Goal: Task Accomplishment & Management: Manage account settings

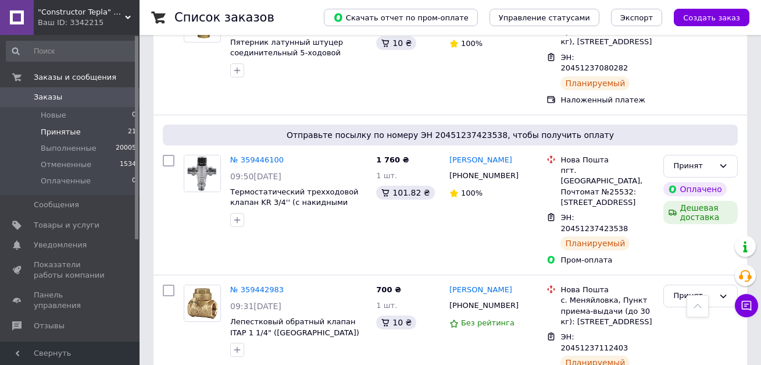
scroll to position [751, 0]
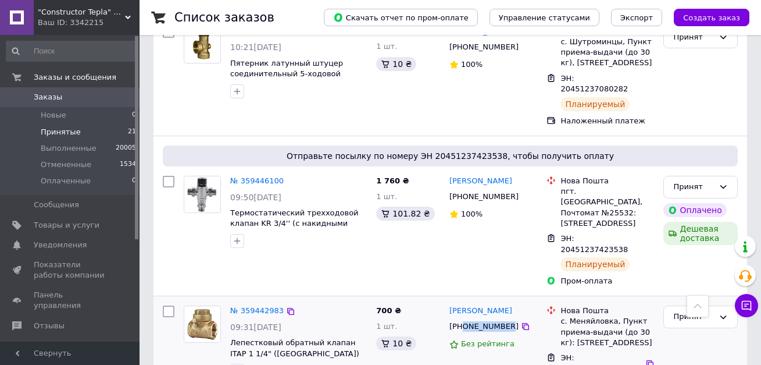
drag, startPoint x: 503, startPoint y: 210, endPoint x: 462, endPoint y: 213, distance: 41.4
click at [462, 319] on div "[PHONE_NUMBER]" at bounding box center [484, 326] width 74 height 15
copy div "0680708638"
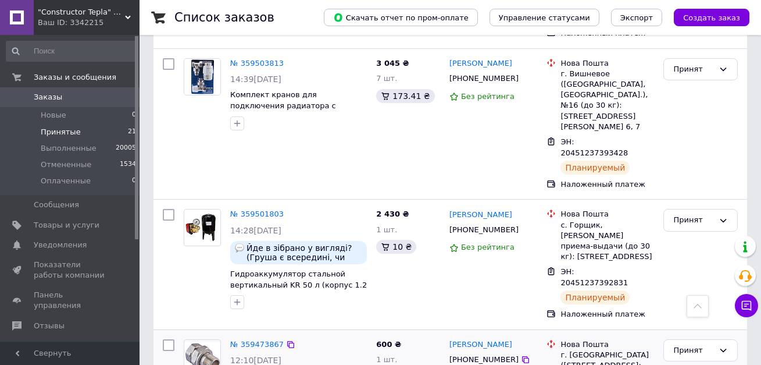
scroll to position [285, 0]
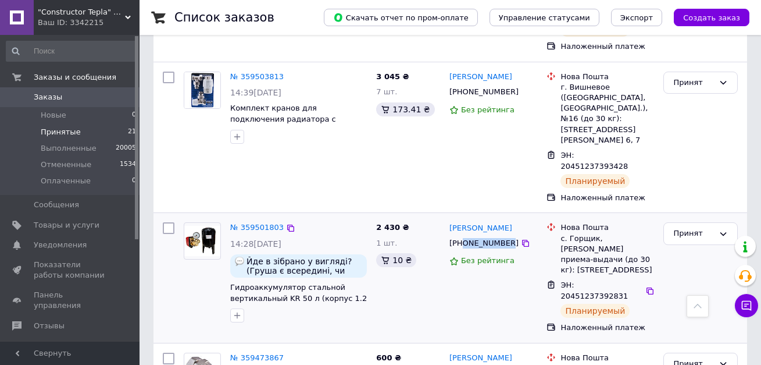
drag, startPoint x: 503, startPoint y: 189, endPoint x: 462, endPoint y: 191, distance: 40.8
click at [462, 235] on div "[PHONE_NUMBER]" at bounding box center [484, 242] width 74 height 15
copy div "0991595413"
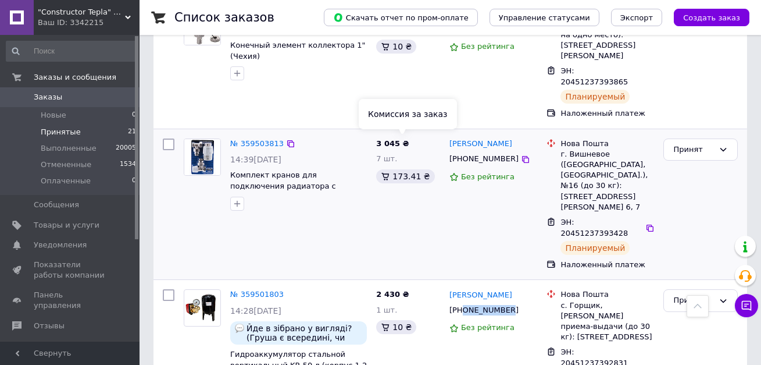
scroll to position [169, 0]
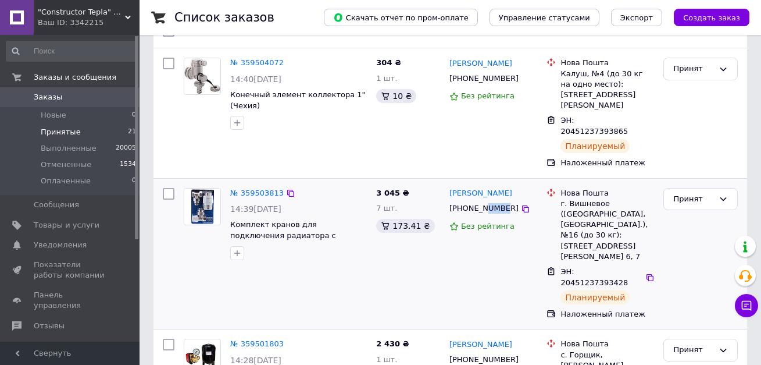
click at [483, 201] on div "[PHONE_NUMBER]" at bounding box center [484, 208] width 74 height 15
drag, startPoint x: 502, startPoint y: 177, endPoint x: 462, endPoint y: 178, distance: 40.1
click at [462, 201] on div "[PHONE_NUMBER]" at bounding box center [484, 208] width 74 height 15
copy div "0509215293"
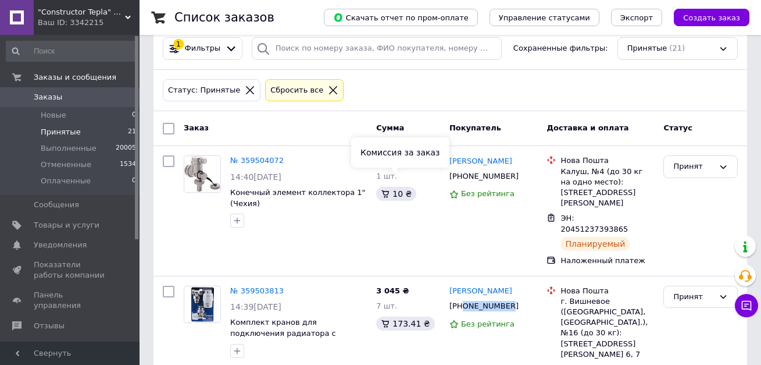
scroll to position [0, 0]
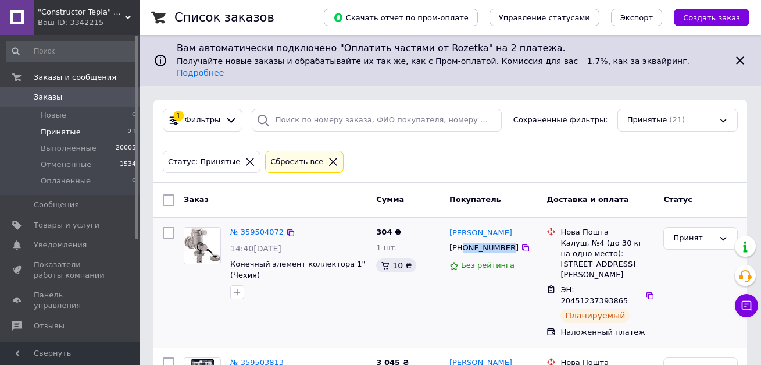
drag, startPoint x: 502, startPoint y: 235, endPoint x: 462, endPoint y: 238, distance: 40.8
click at [462, 240] on div "[PHONE_NUMBER]" at bounding box center [484, 247] width 74 height 15
copy div "0979636793"
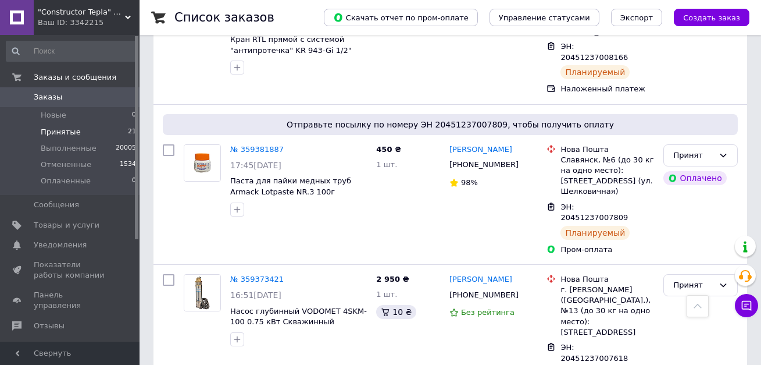
scroll to position [2436, 0]
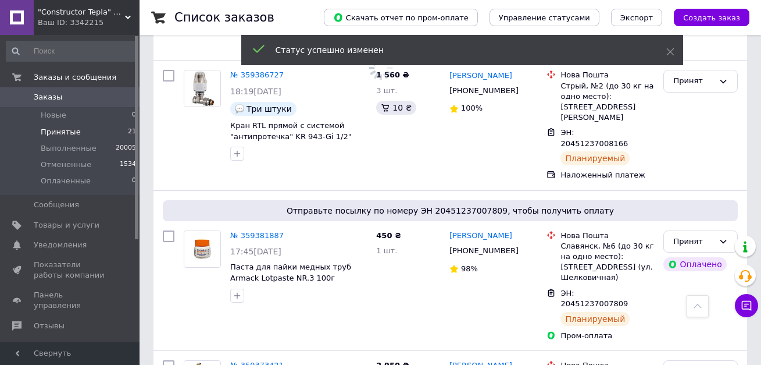
scroll to position [2320, 0]
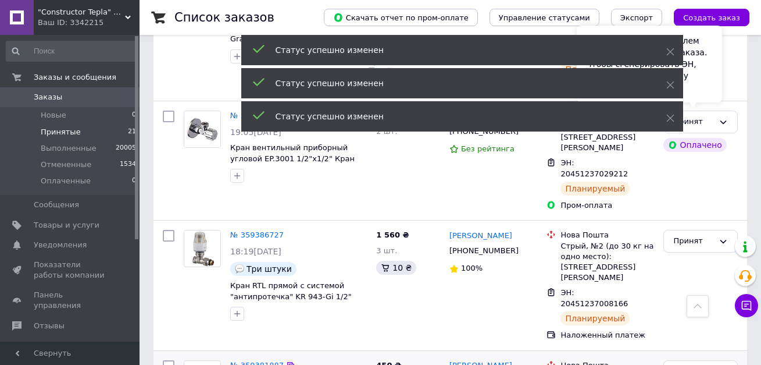
scroll to position [2174, 0]
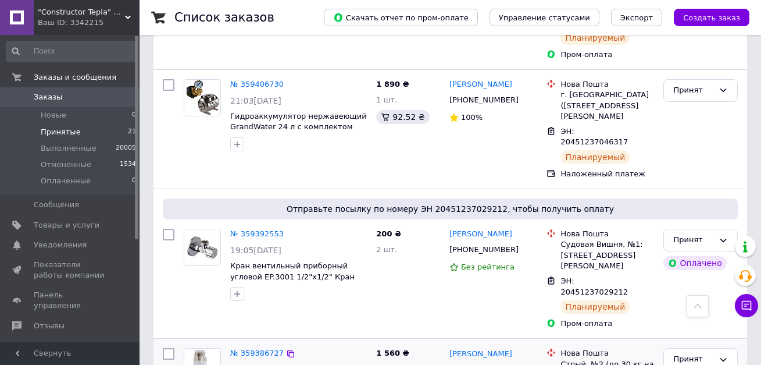
scroll to position [1999, 0]
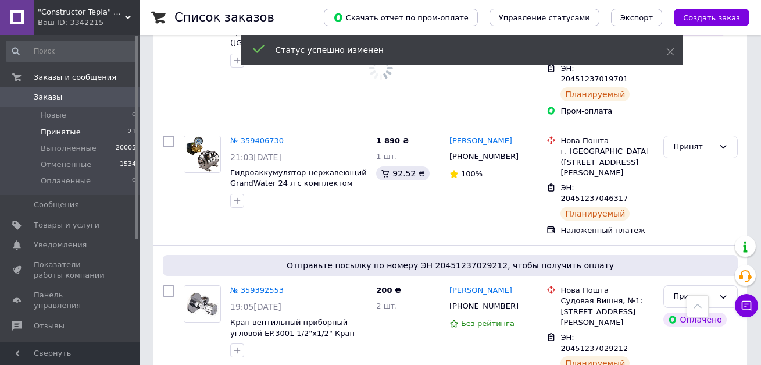
click at [717, 285] on div "Принят" at bounding box center [700, 296] width 74 height 23
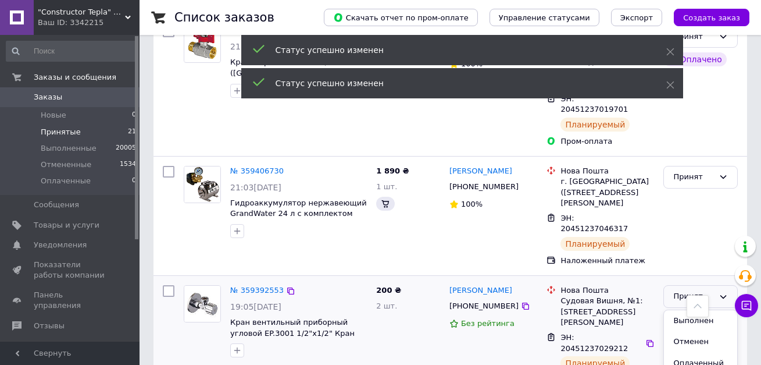
click at [710, 310] on li "Выполнен" at bounding box center [700, 321] width 73 height 22
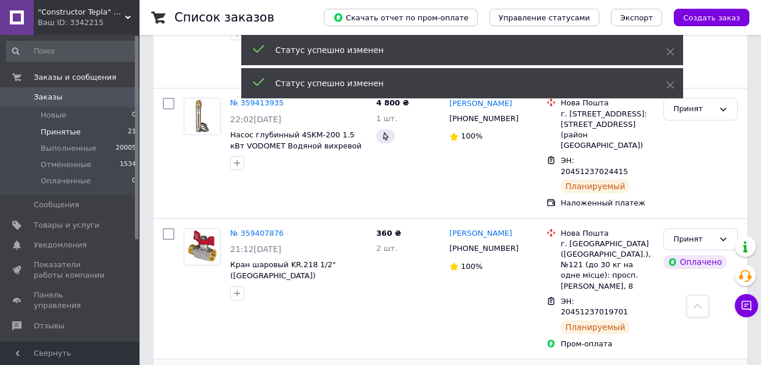
scroll to position [1737, 0]
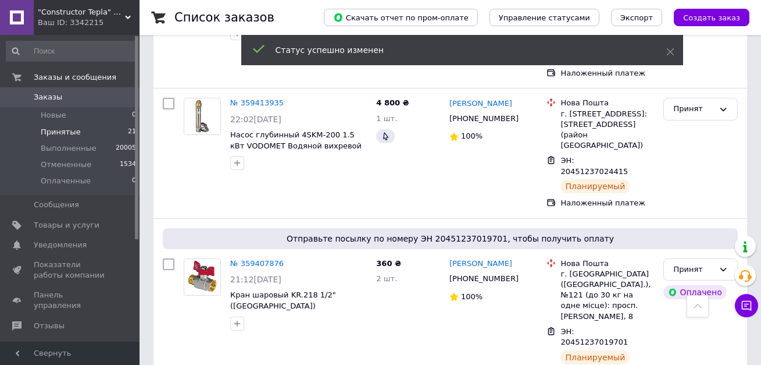
click at [728, 258] on div "Принят" at bounding box center [700, 269] width 74 height 23
click at [715, 283] on li "Выполнен" at bounding box center [700, 294] width 73 height 22
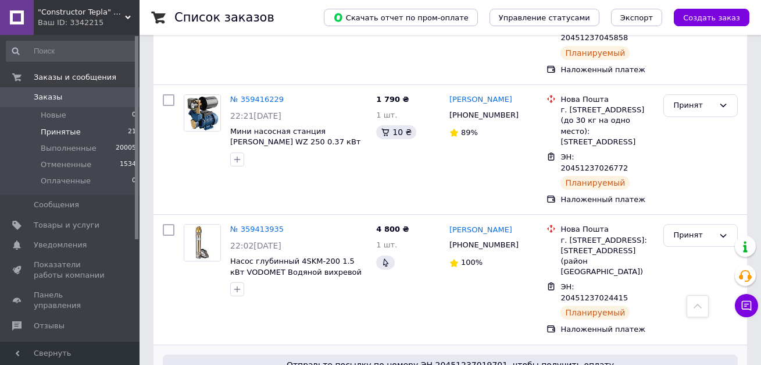
scroll to position [1494, 0]
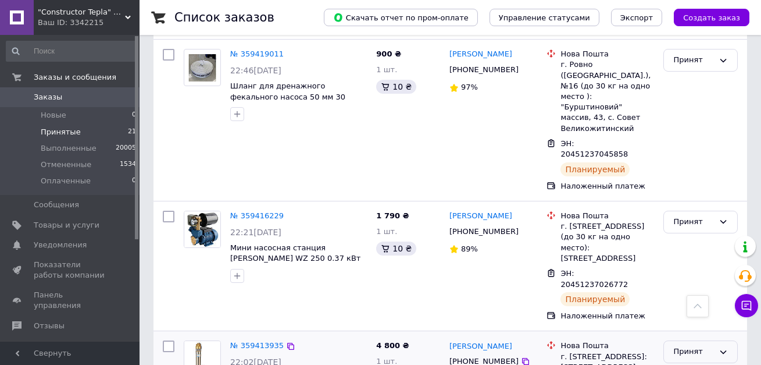
click at [698, 345] on div "Принят" at bounding box center [693, 351] width 41 height 12
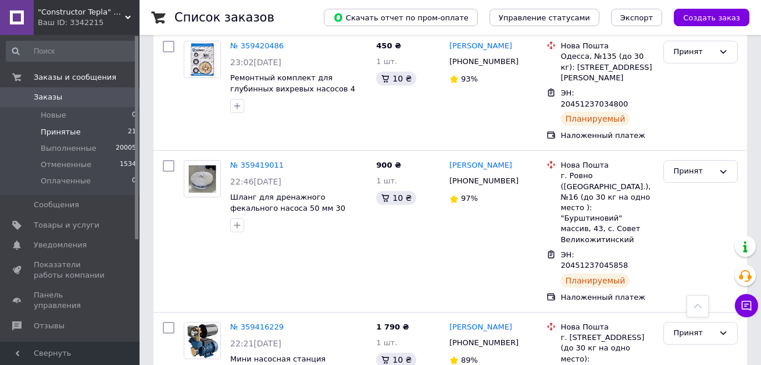
scroll to position [1378, 0]
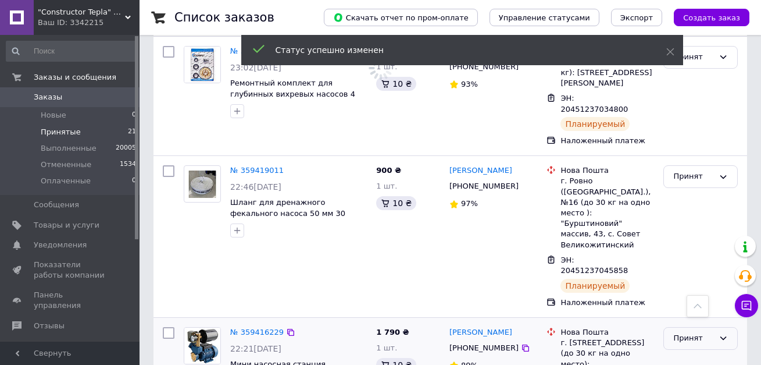
click at [687, 332] on div "Принят" at bounding box center [693, 338] width 41 height 12
click at [691, 352] on li "Выполнен" at bounding box center [700, 363] width 73 height 22
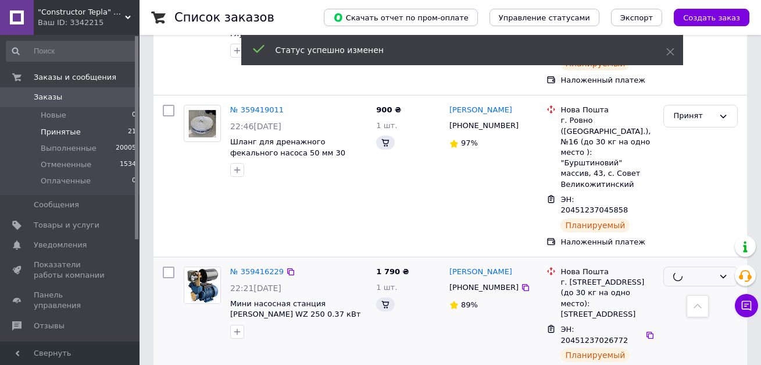
scroll to position [1262, 0]
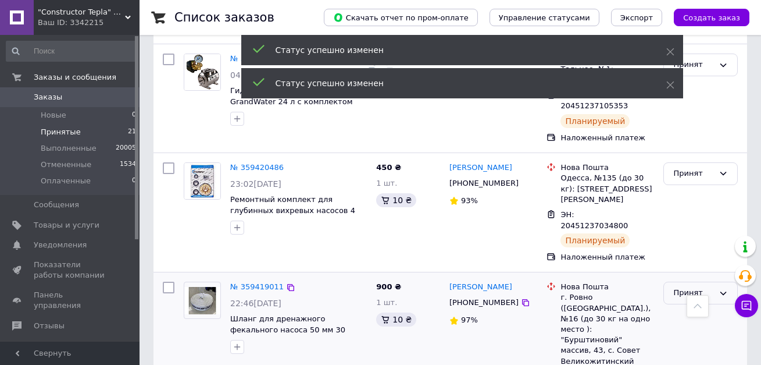
click at [688, 281] on div "Принят" at bounding box center [700, 292] width 74 height 23
click at [692, 306] on li "Выполнен" at bounding box center [700, 317] width 73 height 22
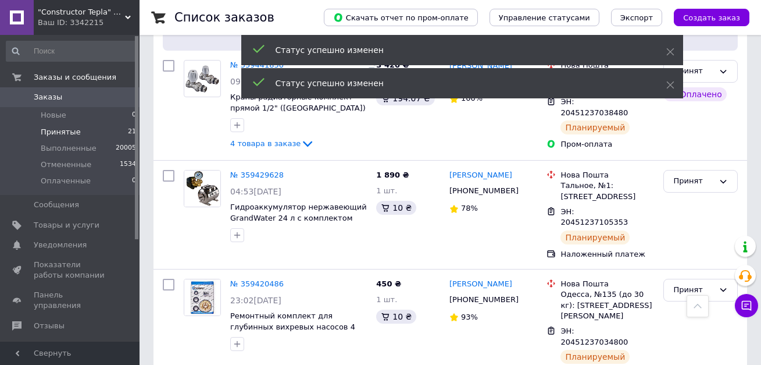
click at [692, 284] on div "Принят" at bounding box center [693, 290] width 41 height 12
click at [691, 303] on li "Выполнен" at bounding box center [700, 314] width 73 height 22
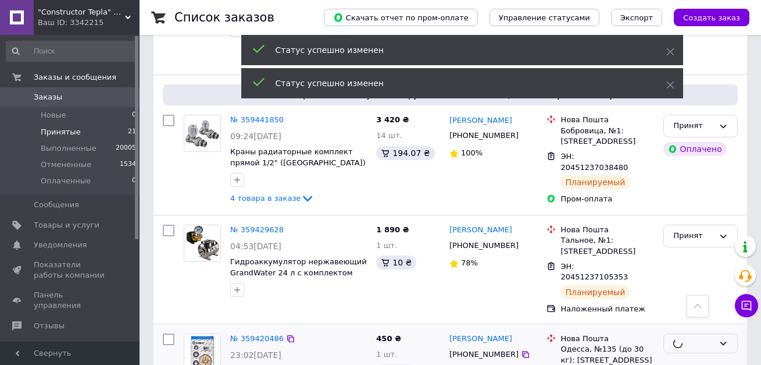
click at [690, 220] on div "Принят" at bounding box center [701, 269] width 84 height 99
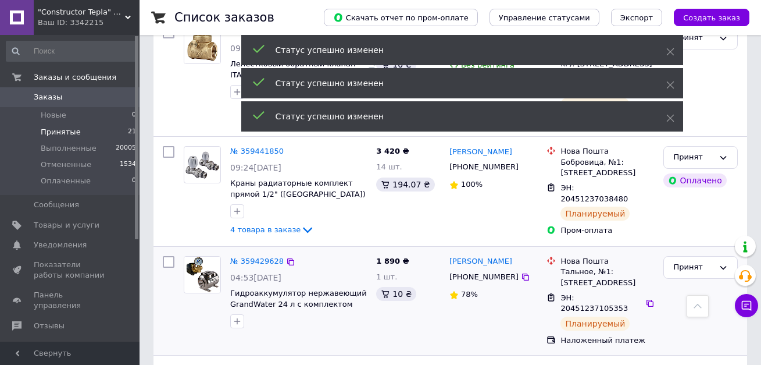
scroll to position [1029, 0]
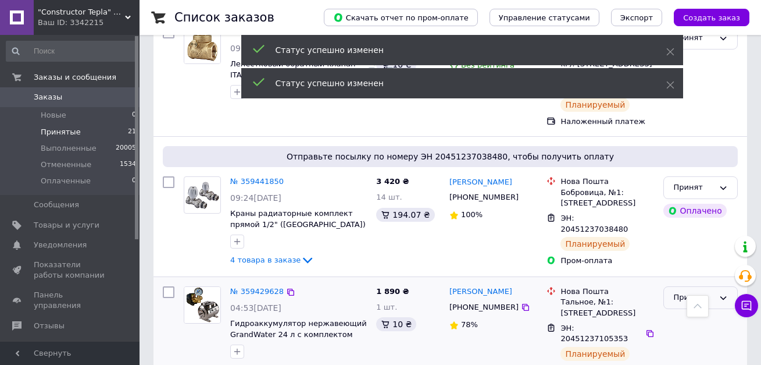
click at [700, 291] on div "Принят" at bounding box center [693, 297] width 41 height 12
click at [700, 311] on li "Выполнен" at bounding box center [700, 322] width 73 height 22
drag, startPoint x: 728, startPoint y: 61, endPoint x: 723, endPoint y: 67, distance: 7.8
click at [727, 176] on div "Принят" at bounding box center [700, 187] width 74 height 23
click at [712, 223] on li "Отменен" at bounding box center [700, 234] width 73 height 22
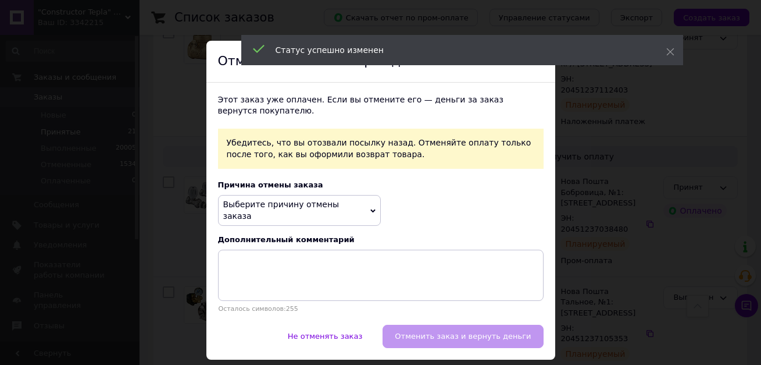
scroll to position [855, 0]
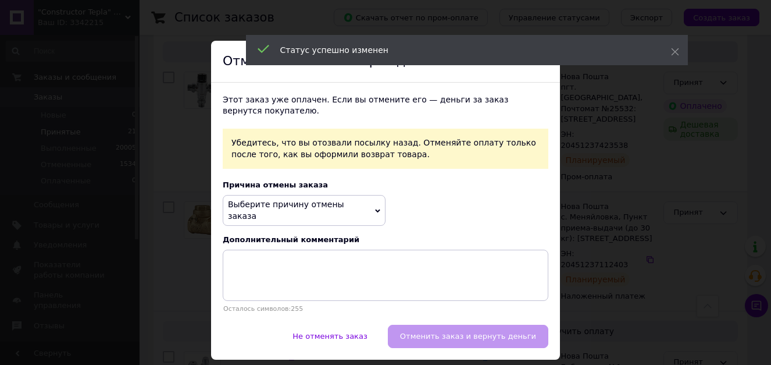
click at [712, 128] on div "× Отмена заказа и возврат денег Этот заказ уже оплачен. Если вы отмените его — …" at bounding box center [385, 182] width 771 height 365
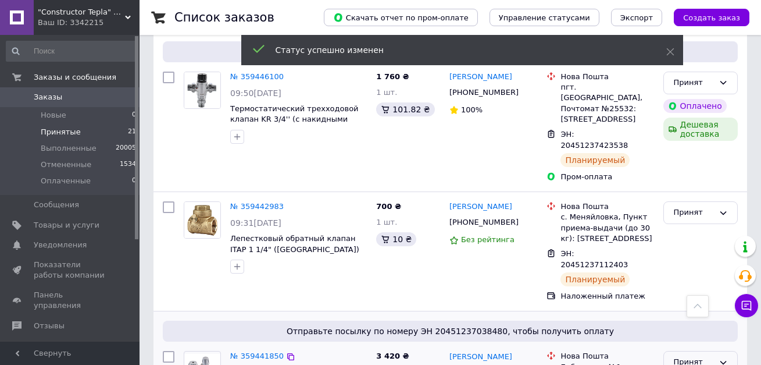
click at [695, 356] on div "Принят" at bounding box center [693, 362] width 41 height 12
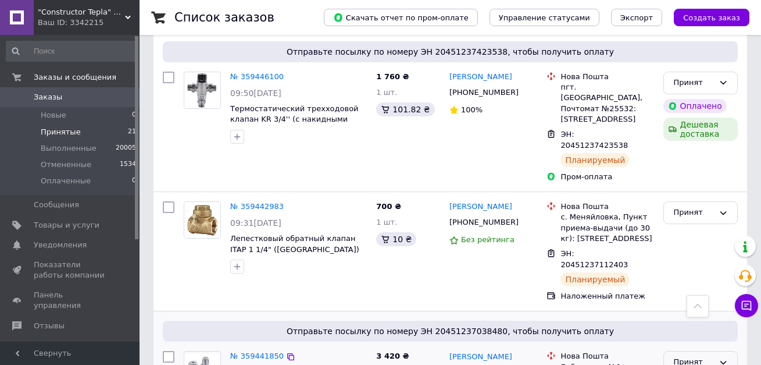
click at [672, 201] on div "Принят" at bounding box center [700, 212] width 74 height 23
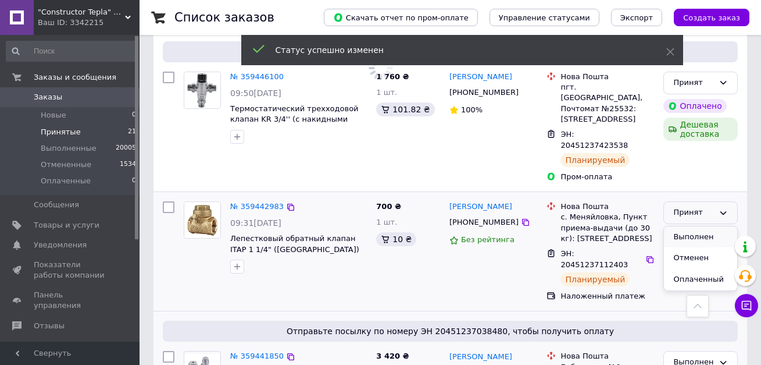
click at [677, 226] on li "Выполнен" at bounding box center [700, 237] width 73 height 22
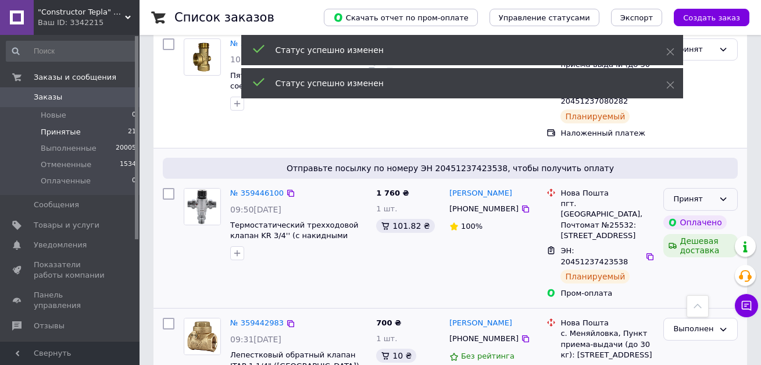
click at [717, 188] on div "Принят" at bounding box center [700, 199] width 74 height 23
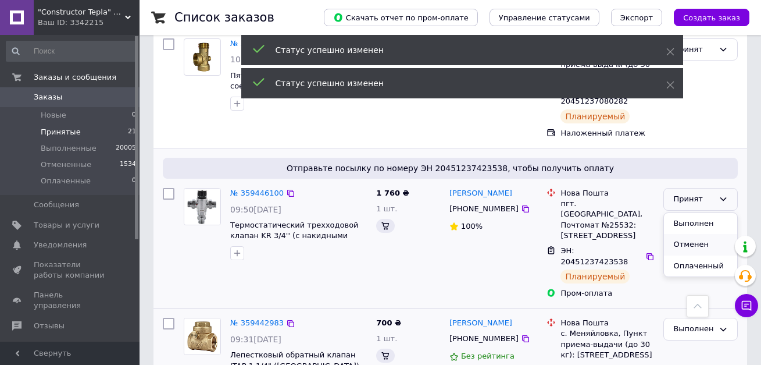
click at [694, 213] on ul "Выполнен Отменен Оплаченный" at bounding box center [700, 245] width 73 height 64
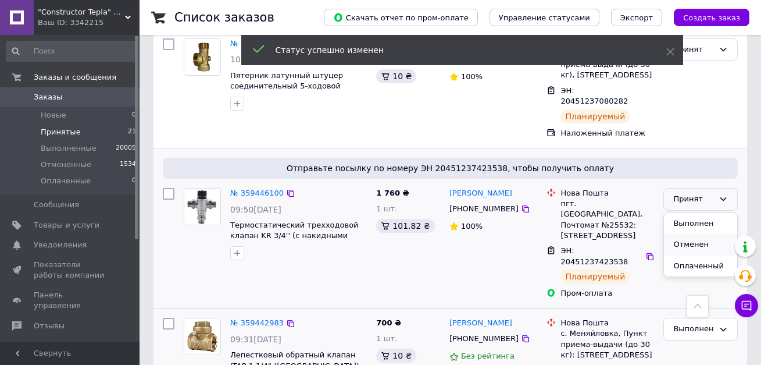
click at [694, 213] on li "Выполнен" at bounding box center [700, 224] width 73 height 22
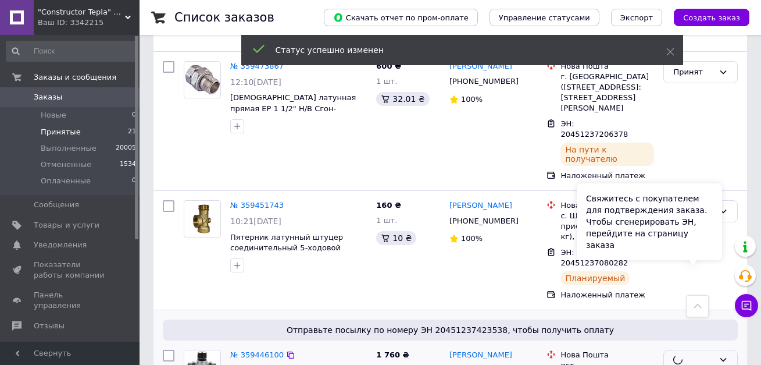
scroll to position [564, 0]
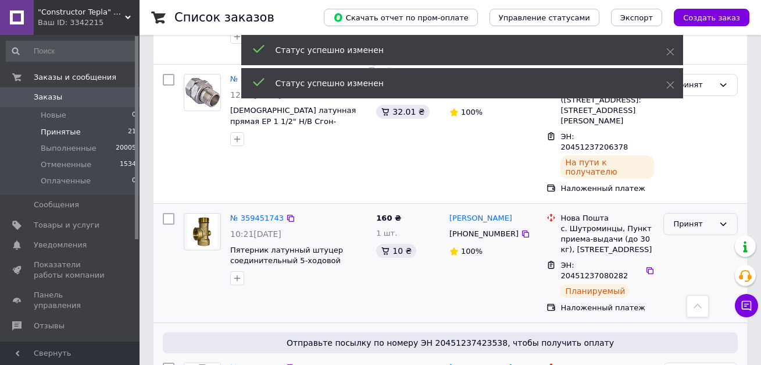
click at [693, 218] on div "Принят" at bounding box center [693, 224] width 41 height 12
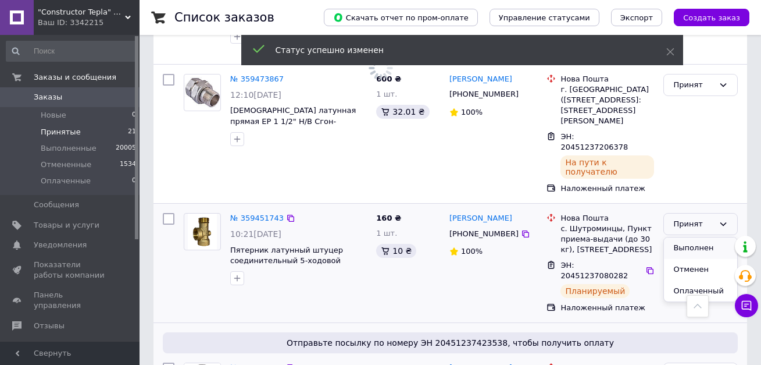
click at [697, 237] on li "Выполнен" at bounding box center [700, 248] width 73 height 22
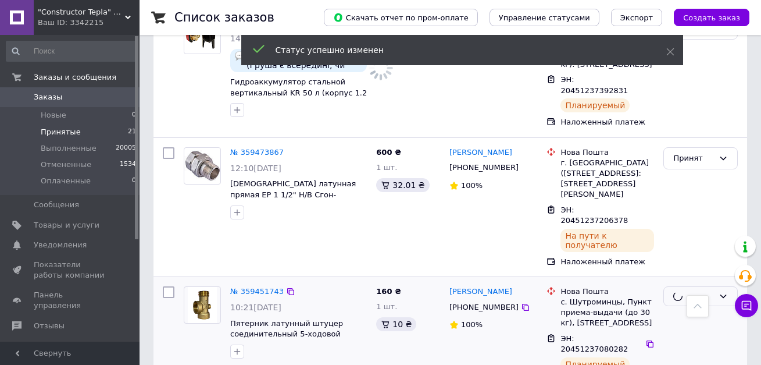
scroll to position [390, 0]
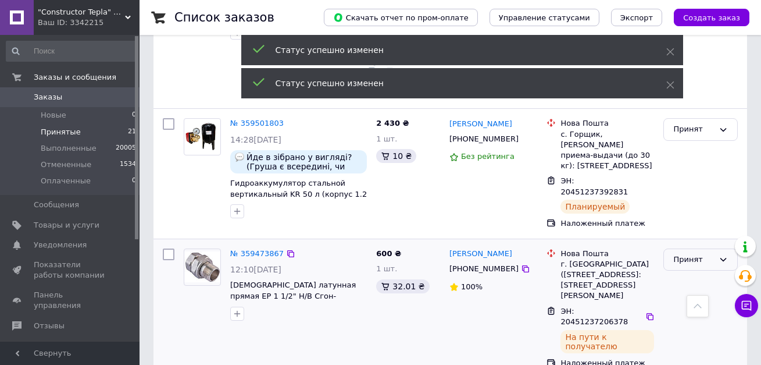
click at [692, 253] on div "Принят" at bounding box center [693, 259] width 41 height 12
click at [693, 273] on li "Выполнен" at bounding box center [700, 284] width 73 height 22
click at [698, 123] on div "Принят" at bounding box center [693, 129] width 41 height 12
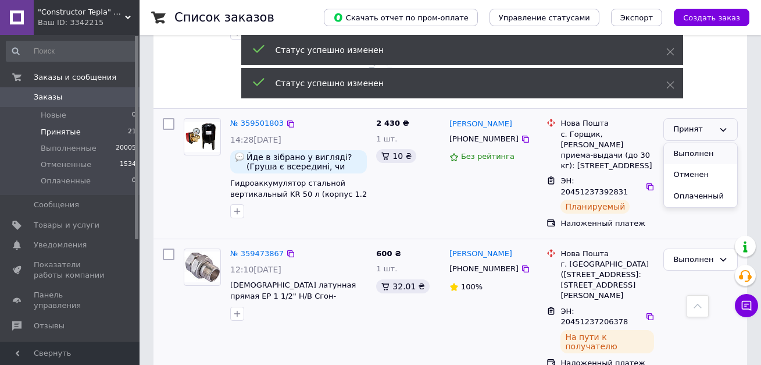
click at [701, 143] on li "Выполнен" at bounding box center [700, 154] width 73 height 22
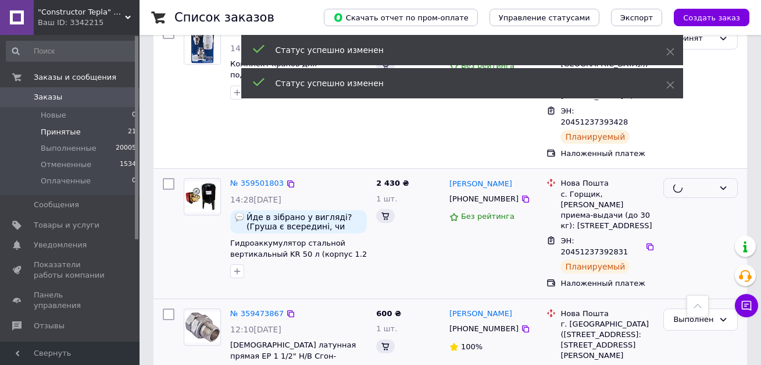
scroll to position [215, 0]
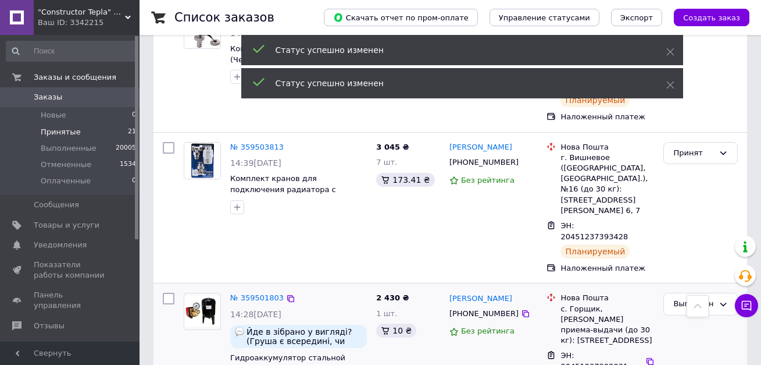
click at [725, 148] on icon at bounding box center [723, 152] width 9 height 9
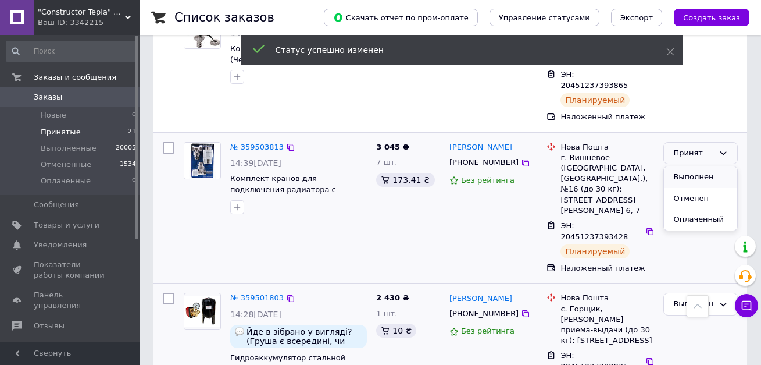
click at [724, 166] on li "Выполнен" at bounding box center [700, 177] width 73 height 22
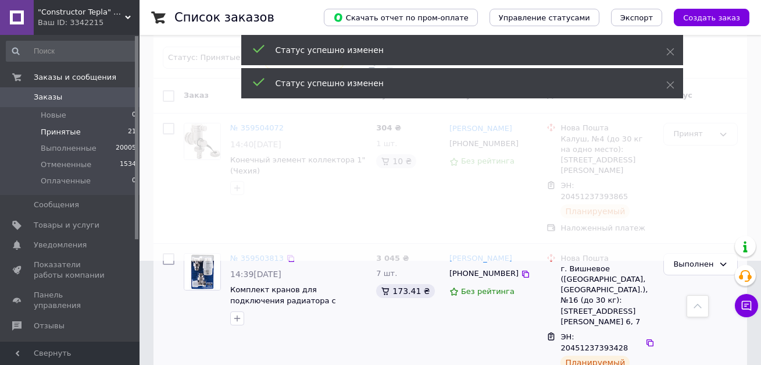
scroll to position [0, 0]
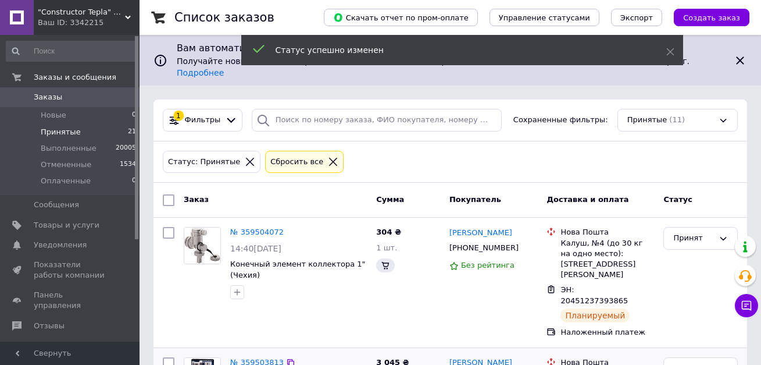
click at [688, 232] on div "Принят" at bounding box center [693, 238] width 41 height 12
click at [692, 252] on li "Выполнен" at bounding box center [700, 263] width 73 height 22
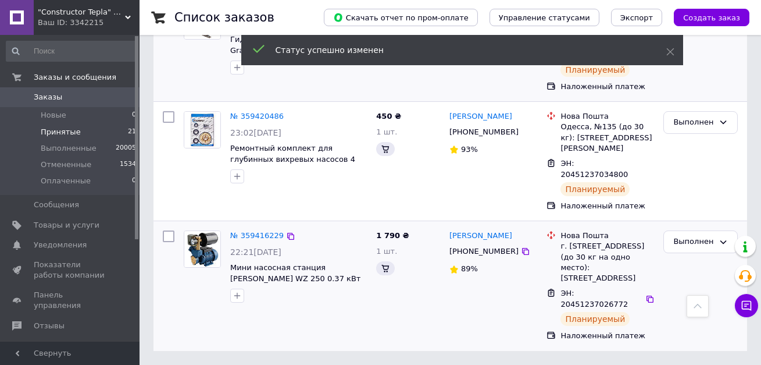
scroll to position [1141, 0]
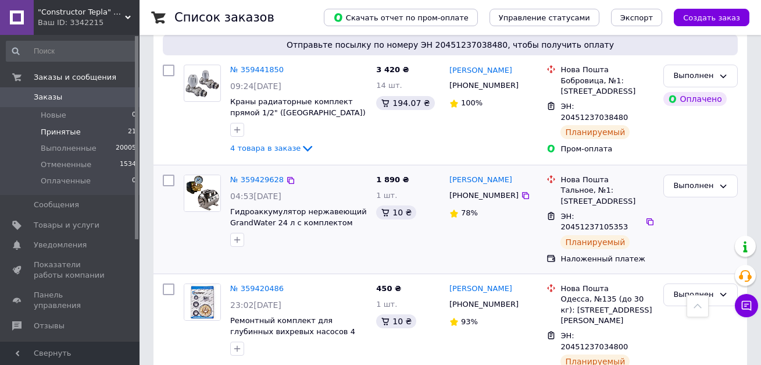
drag, startPoint x: 678, startPoint y: 221, endPoint x: 64, endPoint y: 103, distance: 625.7
click at [64, 103] on link "Заказы 0" at bounding box center [71, 97] width 143 height 20
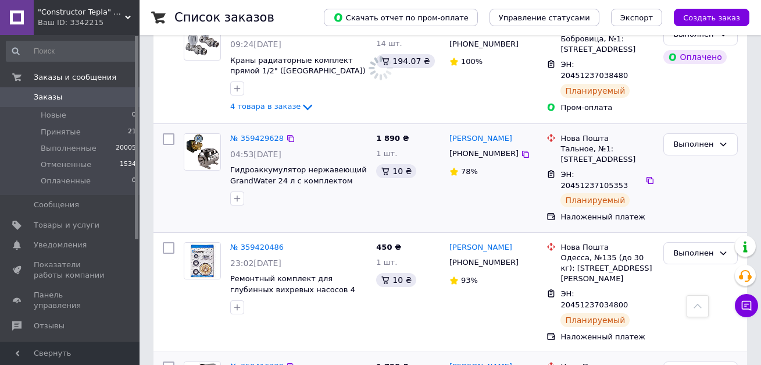
scroll to position [1099, 0]
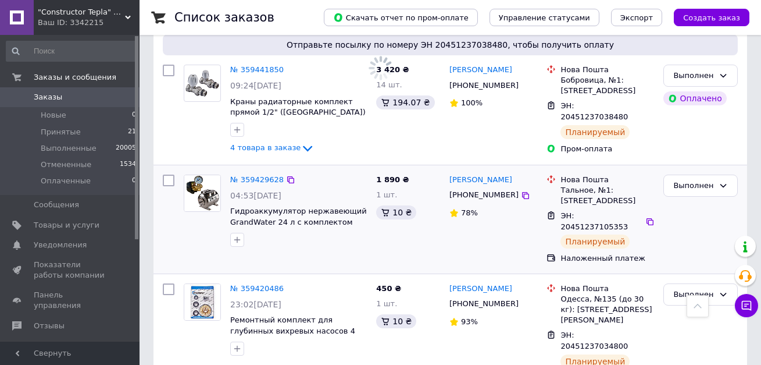
click at [64, 103] on link "Заказы 0" at bounding box center [71, 97] width 143 height 20
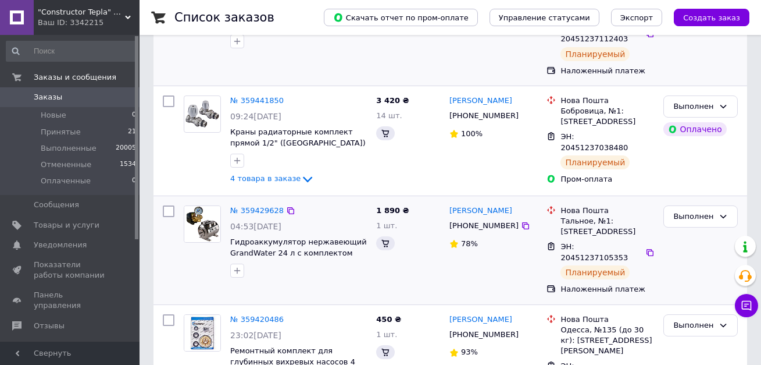
scroll to position [0, 0]
